Goal: Task Accomplishment & Management: Manage account settings

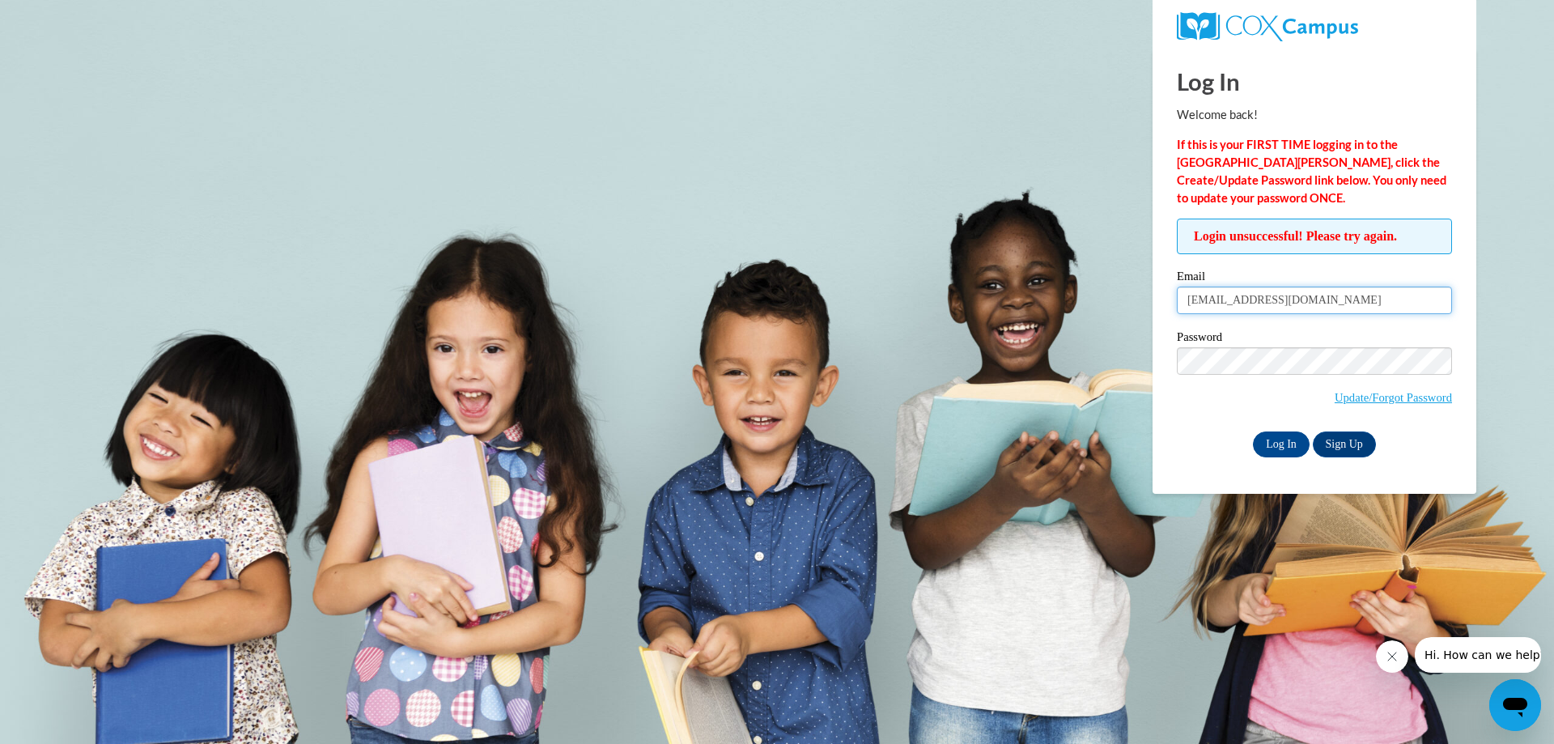
click at [1200, 303] on input "[EMAIL_ADDRESS][DOMAIN_NAME]" at bounding box center [1314, 300] width 275 height 28
type input "[EMAIL_ADDRESS][DOMAIN_NAME]"
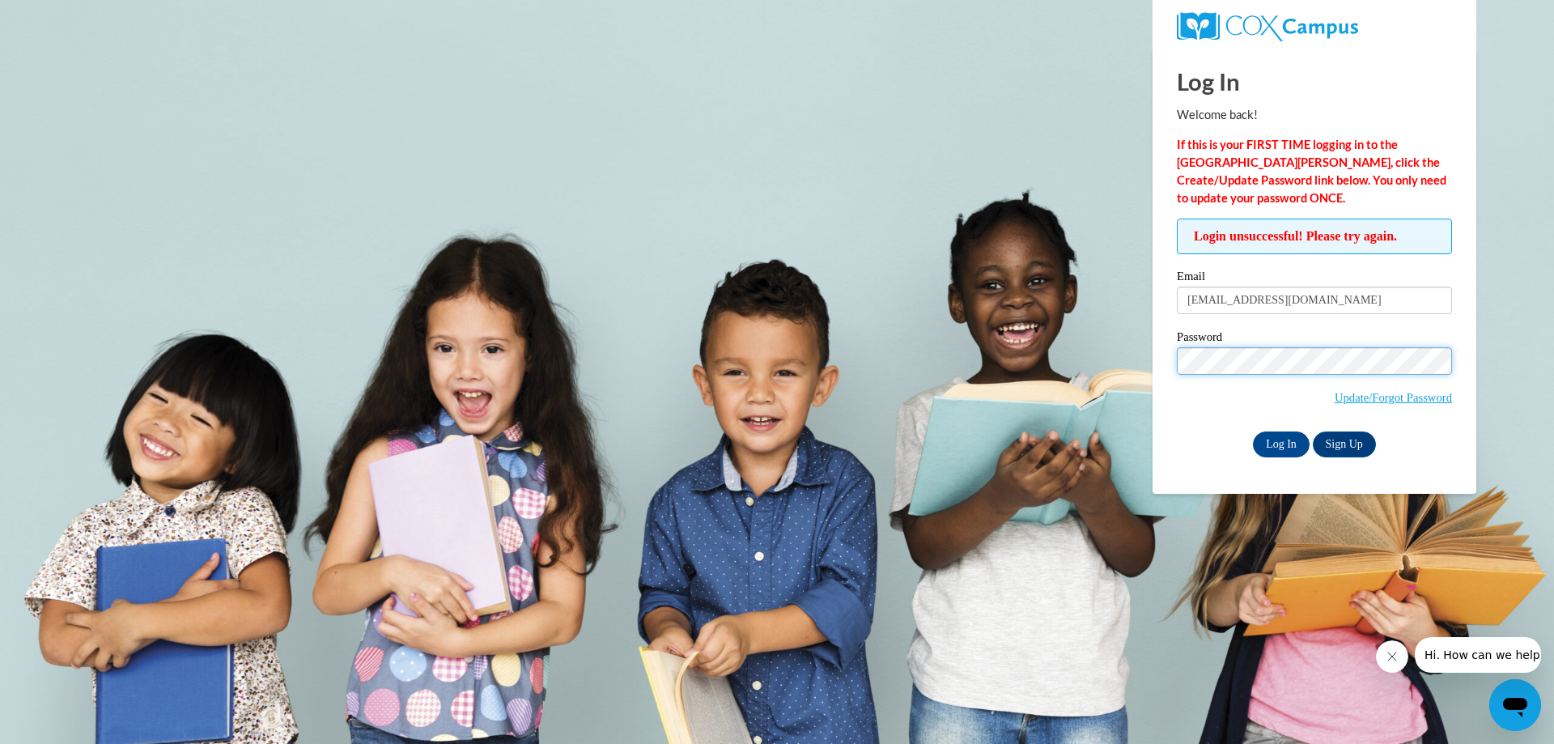
click at [1253, 431] on input "Log In" at bounding box center [1281, 444] width 57 height 26
click at [1240, 437] on div "Log In Sign Up" at bounding box center [1314, 444] width 275 height 26
click at [1261, 438] on input "Log In" at bounding box center [1281, 444] width 57 height 26
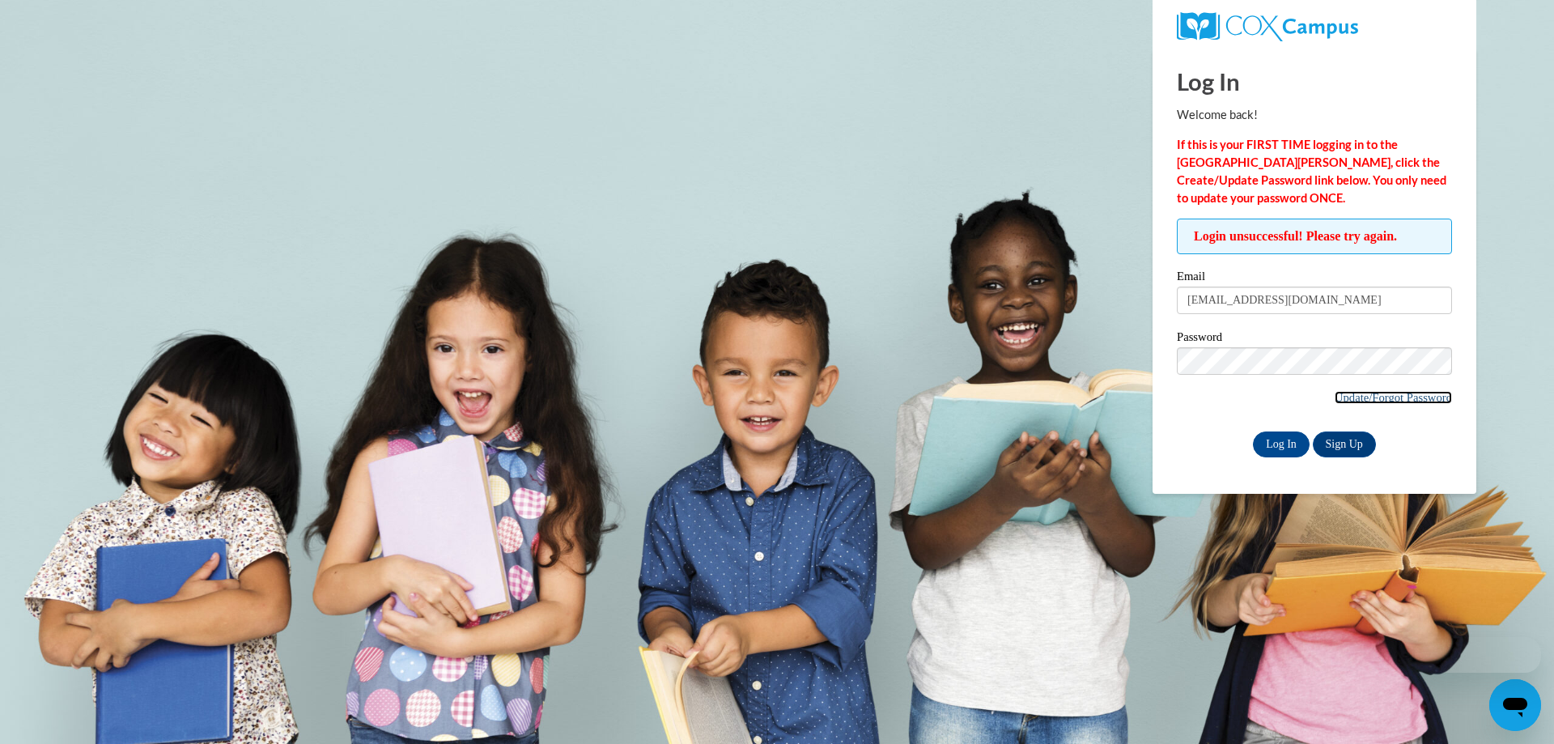
click at [1379, 395] on link "Update/Forgot Password" at bounding box center [1392, 397] width 117 height 13
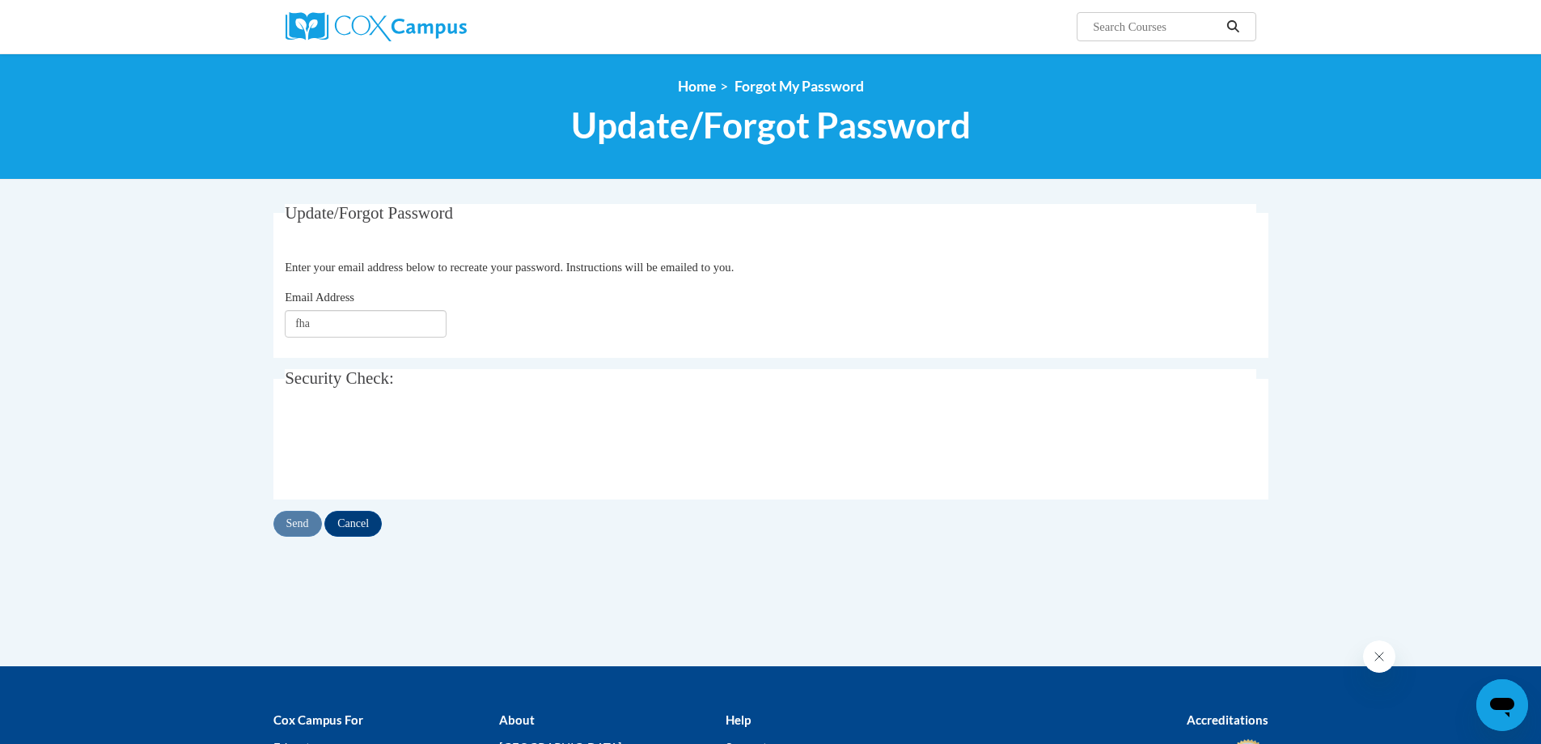
type input "[EMAIL_ADDRESS][DOMAIN_NAME]"
click at [303, 526] on input "Send" at bounding box center [297, 524] width 49 height 26
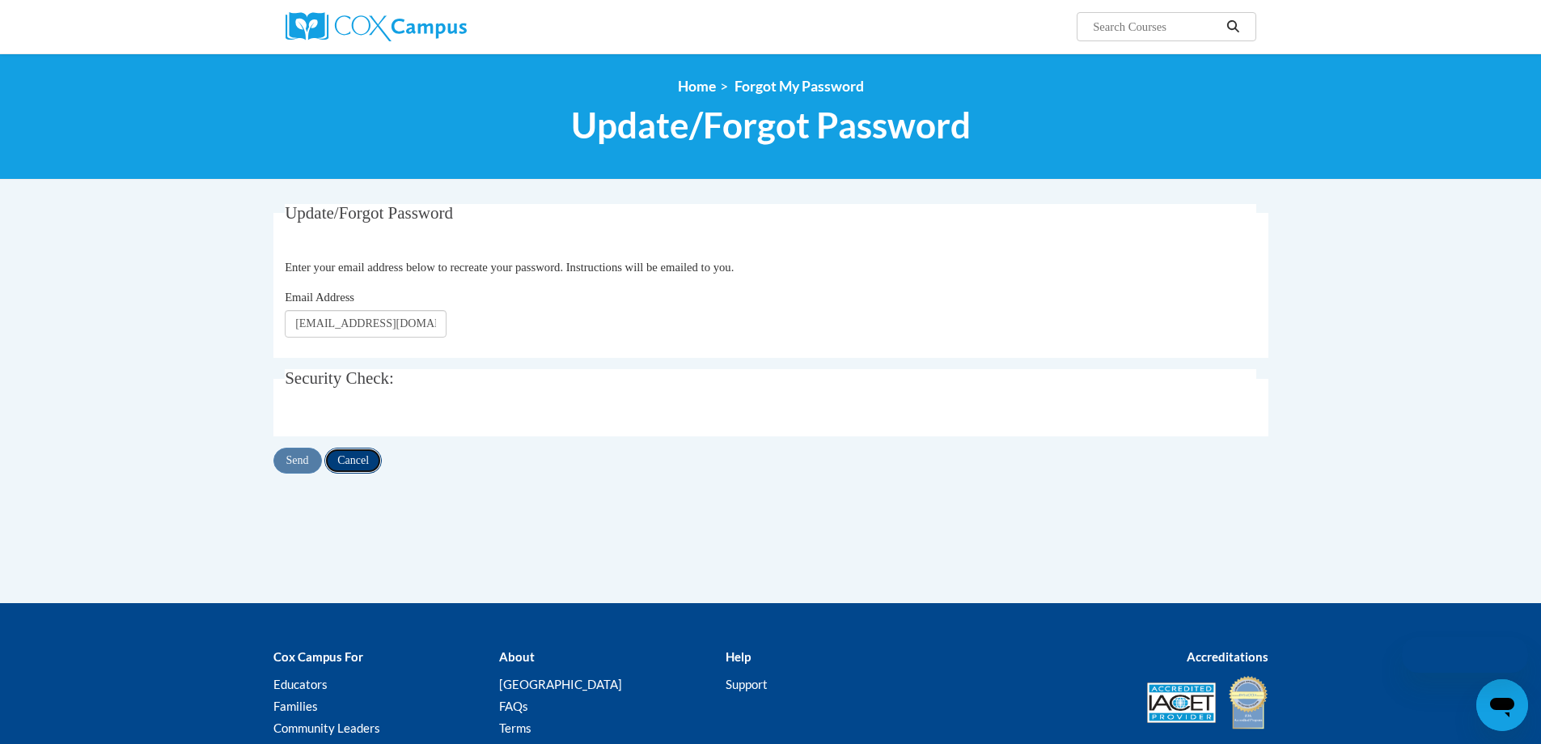
click at [355, 454] on input "Cancel" at bounding box center [352, 460] width 57 height 26
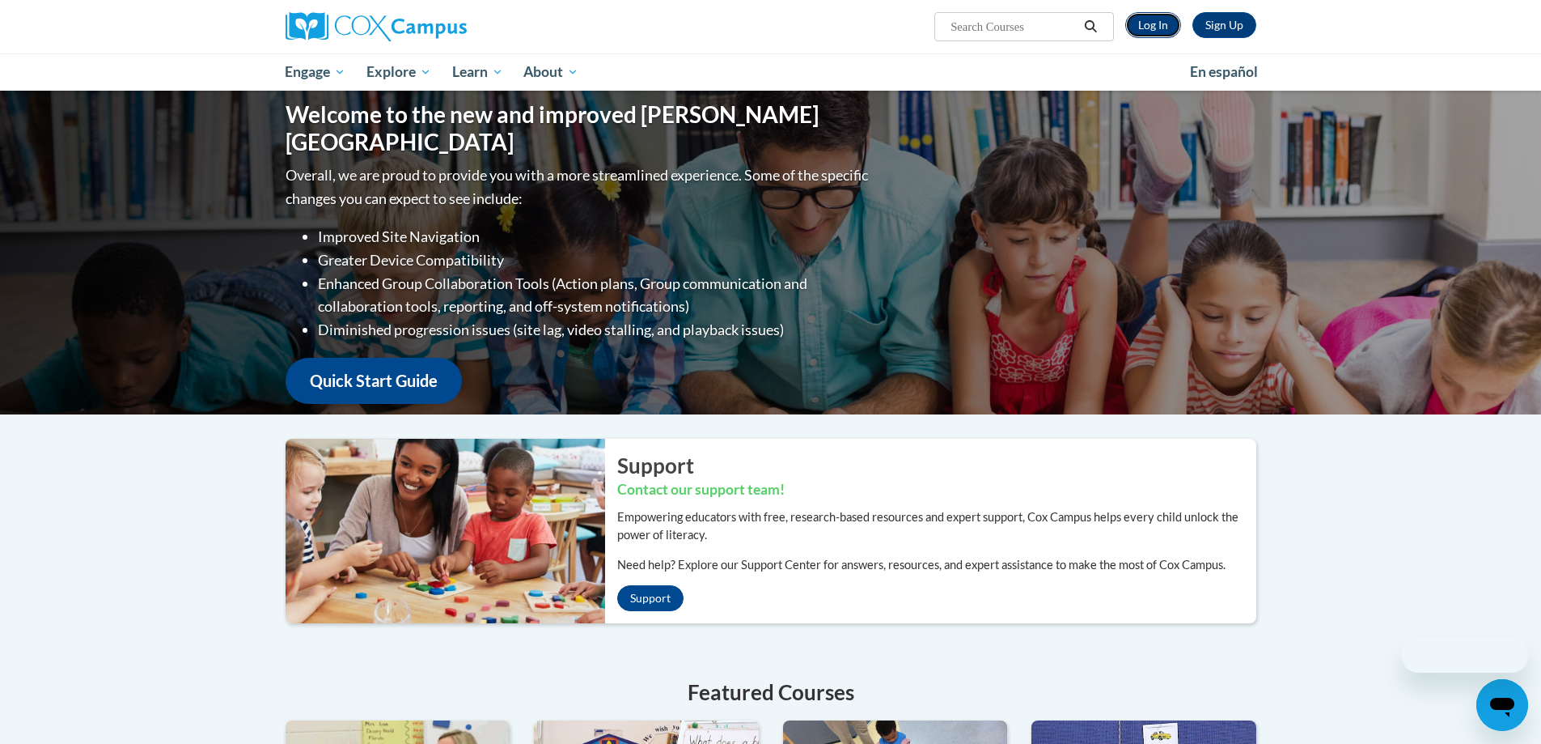
click at [1138, 28] on link "Log In" at bounding box center [1154, 25] width 56 height 26
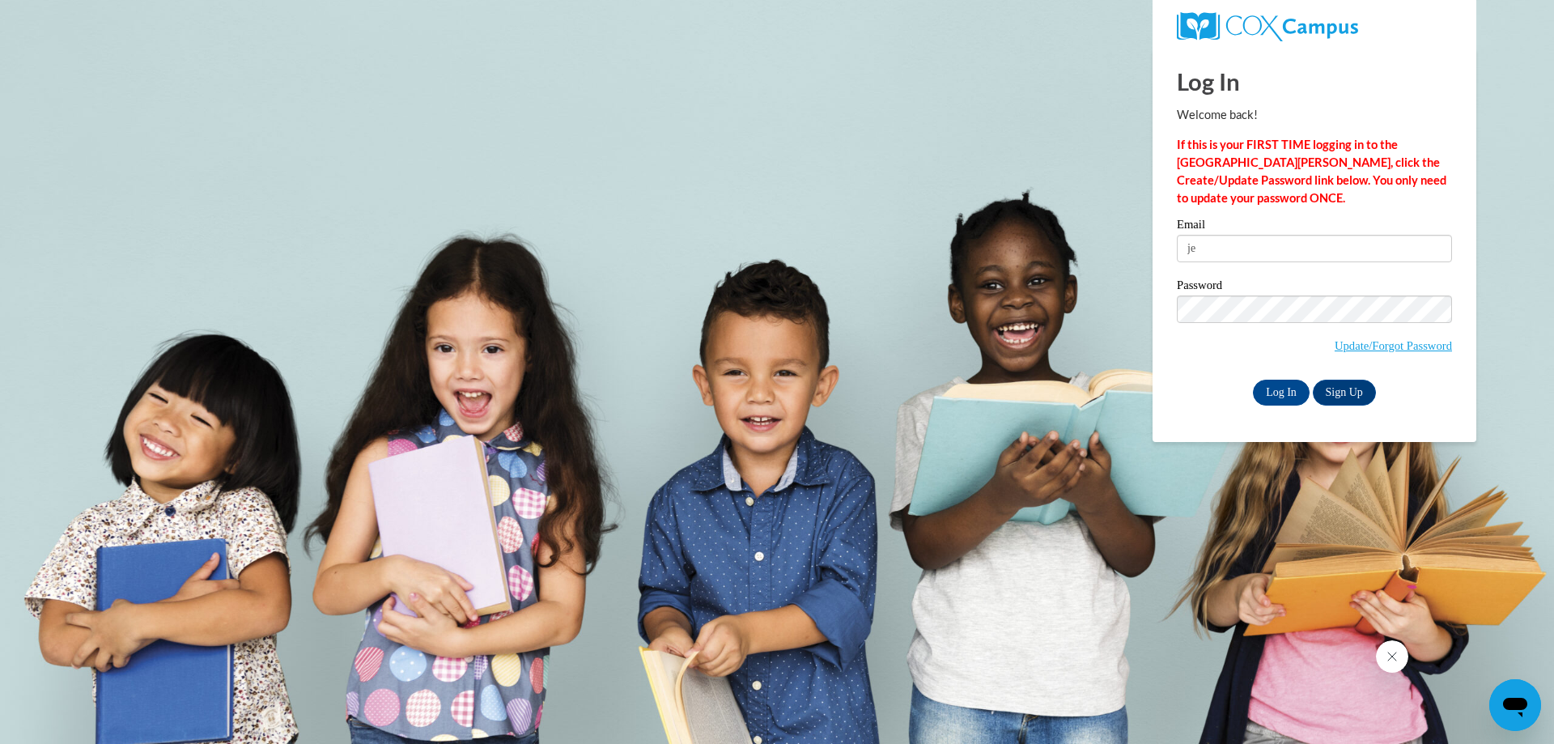
type input "j"
type input "fhare03@gmail.com"
click at [1249, 388] on div "Log In Sign Up" at bounding box center [1314, 392] width 275 height 26
click at [1255, 390] on input "Log In" at bounding box center [1281, 392] width 57 height 26
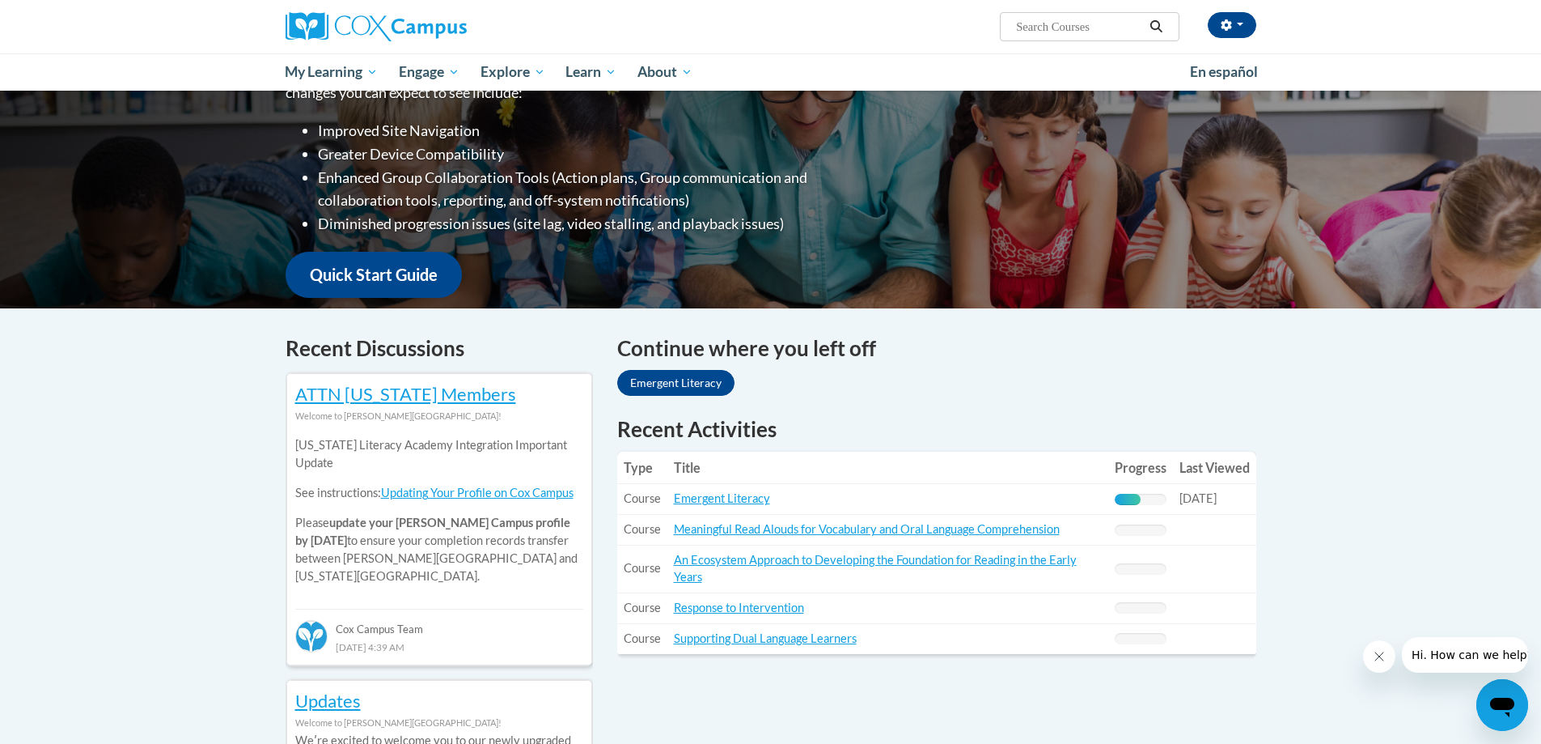
scroll to position [324, 0]
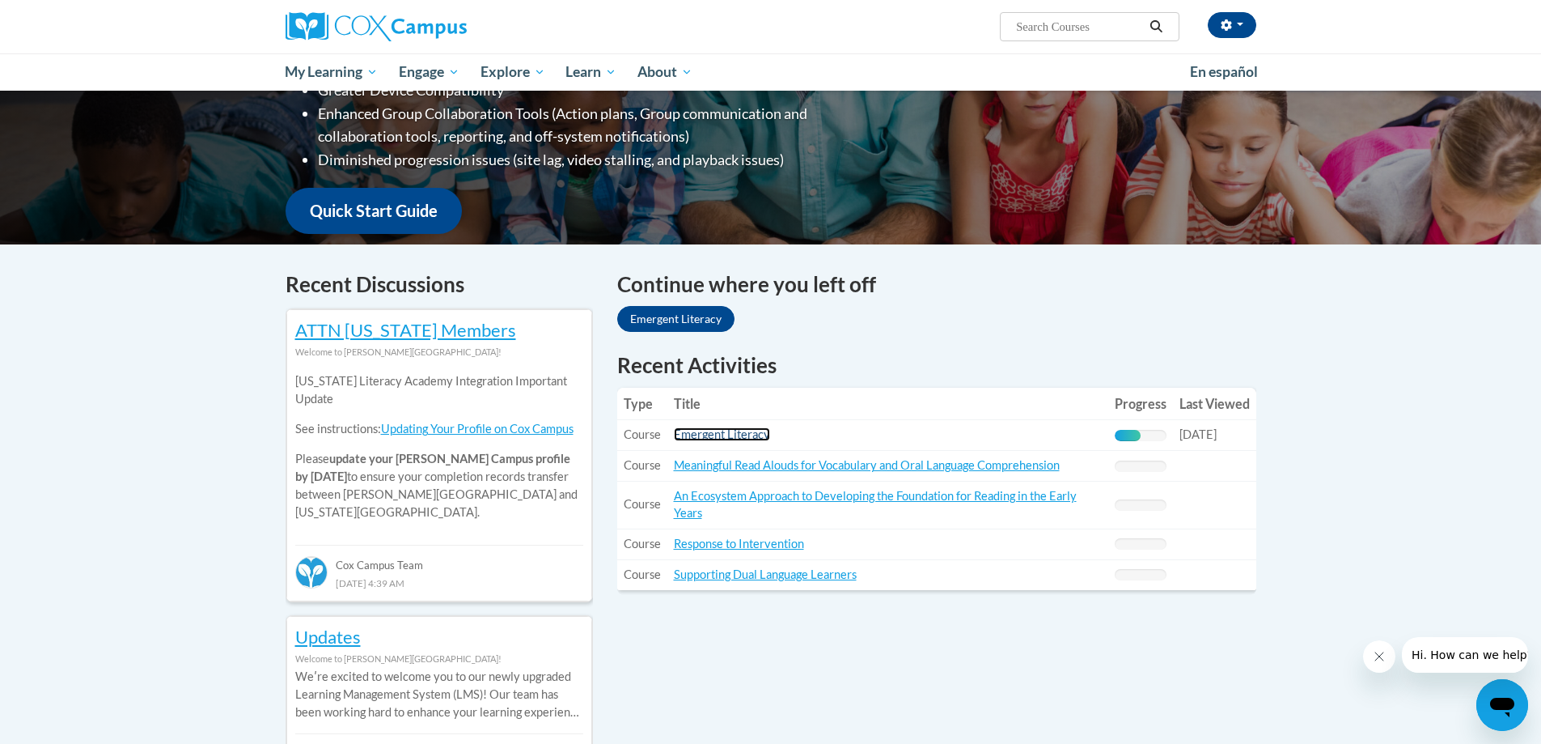
click at [751, 435] on link "Emergent Literacy" at bounding box center [722, 434] width 96 height 14
